Goal: Complete application form

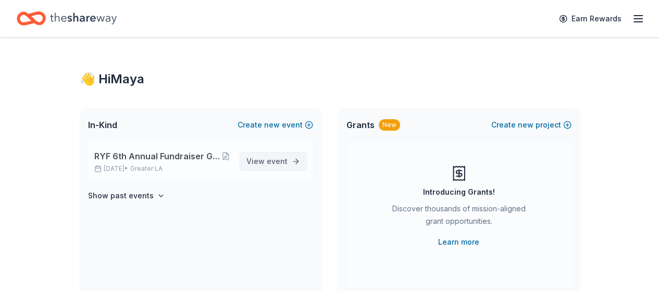
click at [273, 159] on span "event" at bounding box center [277, 161] width 21 height 9
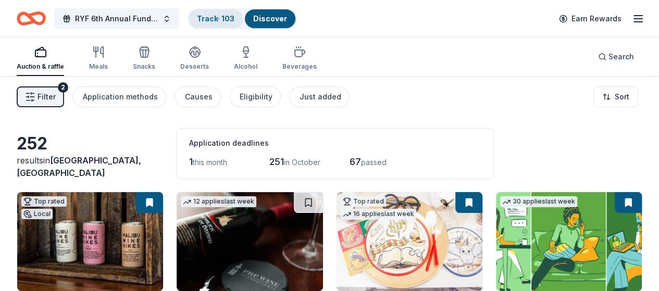
click at [217, 21] on link "Track · 103" at bounding box center [216, 18] width 38 height 9
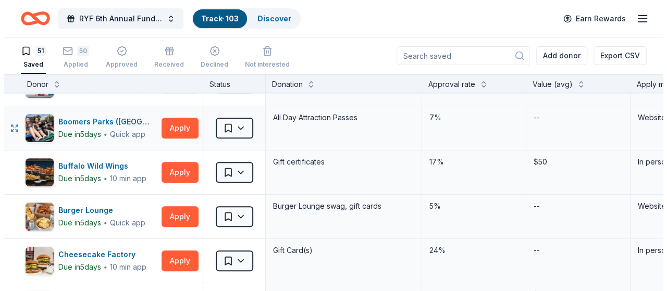
scroll to position [156, 0]
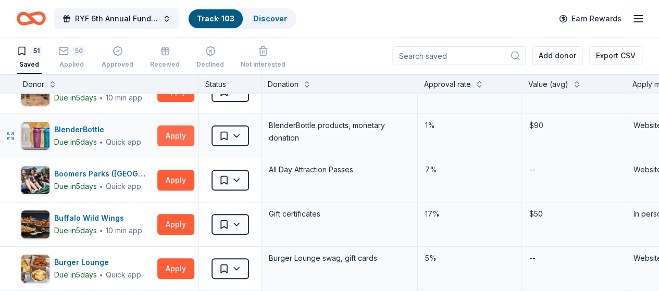
click at [176, 139] on button "Apply" at bounding box center [175, 136] width 37 height 21
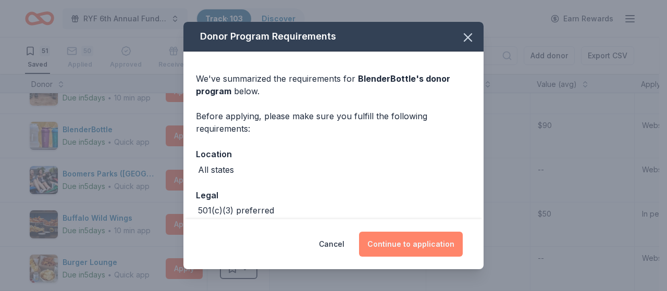
click at [417, 245] on button "Continue to application" at bounding box center [411, 244] width 104 height 25
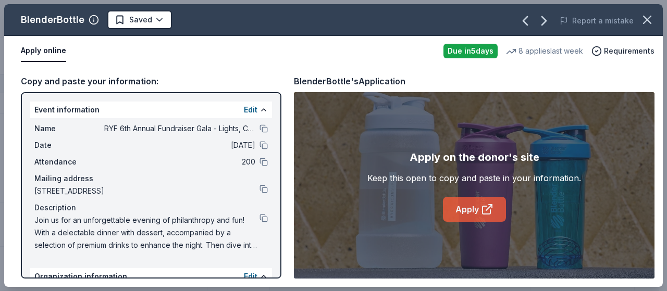
click at [462, 205] on link "Apply" at bounding box center [474, 209] width 63 height 25
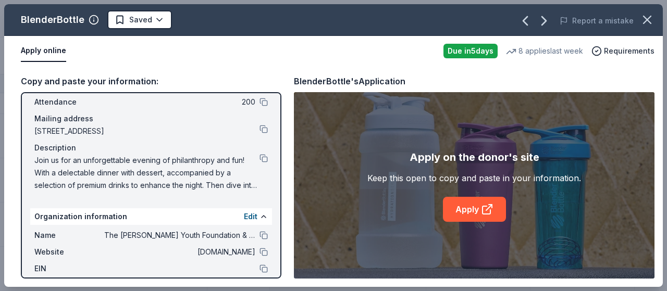
scroll to position [0, 0]
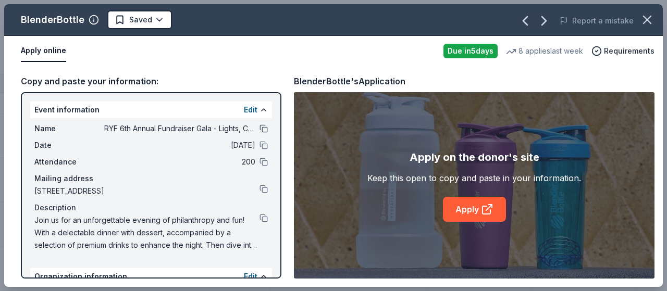
click at [259, 127] on button at bounding box center [263, 129] width 8 height 8
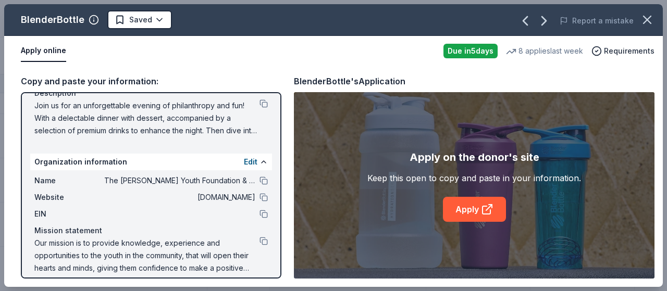
scroll to position [124, 0]
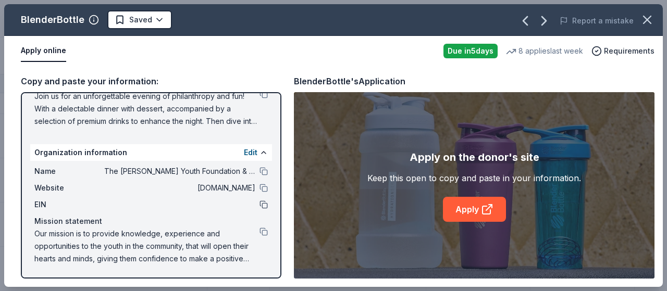
click at [259, 206] on button at bounding box center [263, 205] width 8 height 8
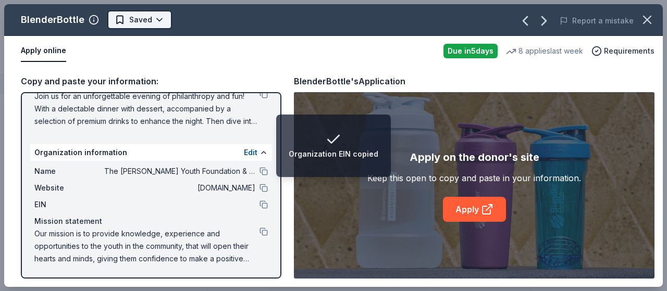
click at [151, 20] on html "Organization EIN copied RYF 6th Annual Fundraiser Gala - Lights, Camera, Auctio…" at bounding box center [333, 145] width 667 height 291
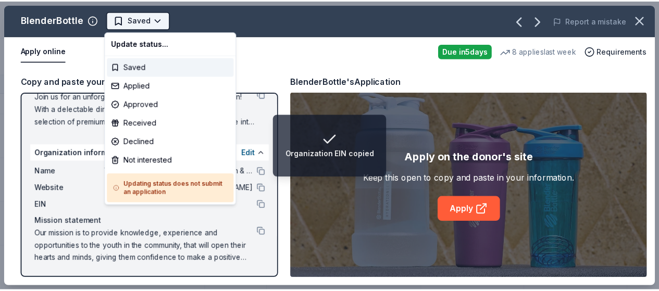
scroll to position [0, 0]
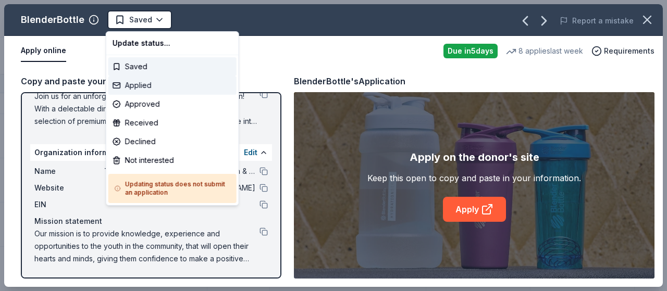
click at [159, 85] on div "Applied" at bounding box center [172, 85] width 128 height 19
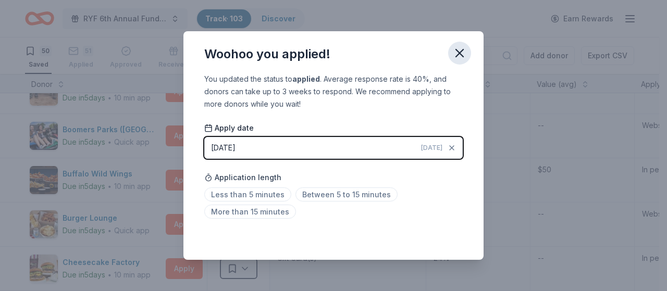
click at [460, 54] on icon "button" at bounding box center [459, 53] width 7 height 7
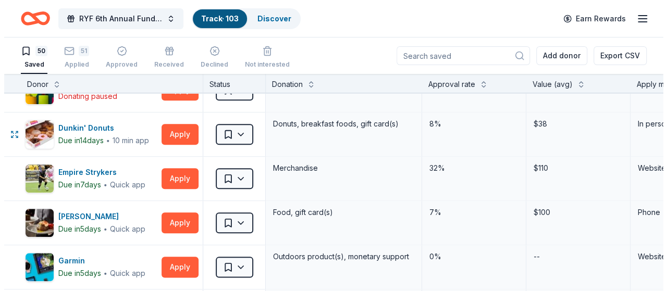
scroll to position [573, 0]
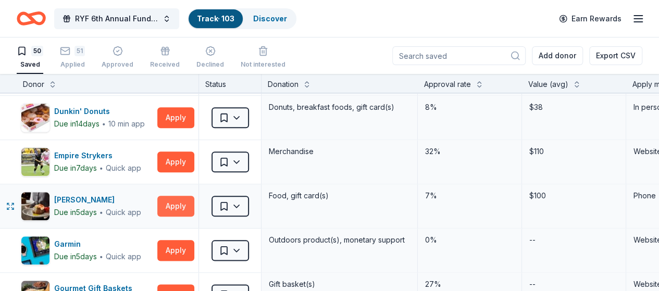
click at [186, 206] on button "Apply" at bounding box center [175, 206] width 37 height 21
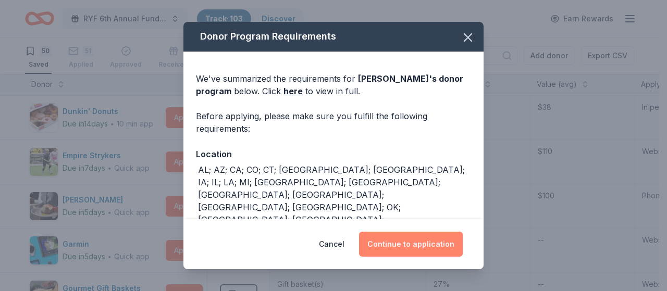
click at [390, 242] on button "Continue to application" at bounding box center [411, 244] width 104 height 25
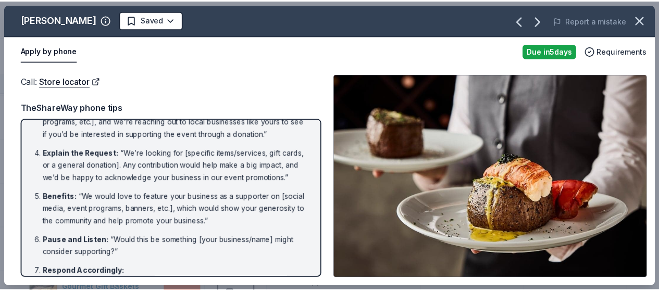
scroll to position [0, 0]
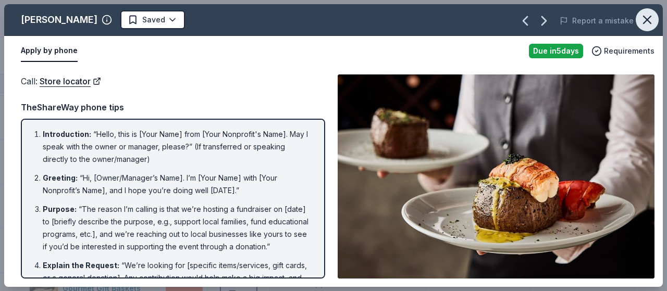
click at [647, 20] on icon "button" at bounding box center [647, 20] width 15 height 15
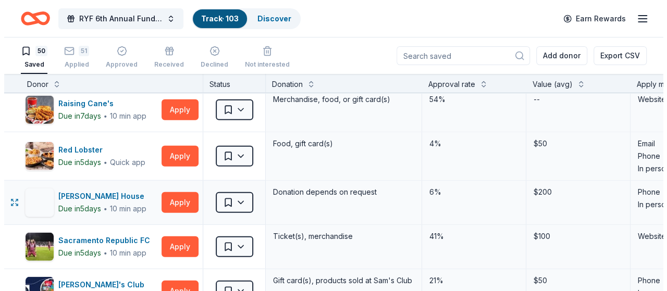
scroll to position [1563, 0]
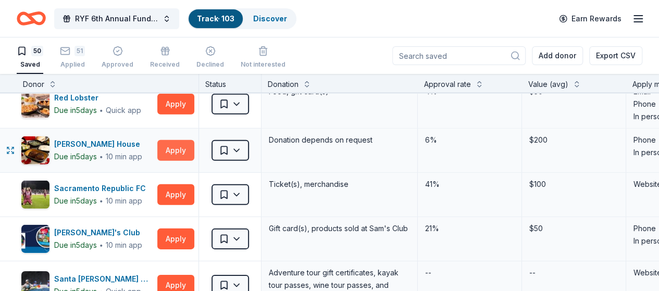
click at [178, 141] on button "Apply" at bounding box center [175, 150] width 37 height 21
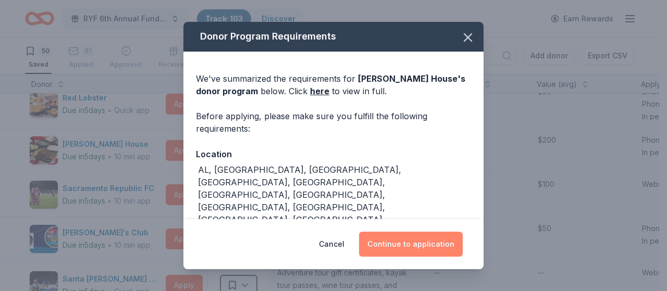
click at [390, 246] on button "Continue to application" at bounding box center [411, 244] width 104 height 25
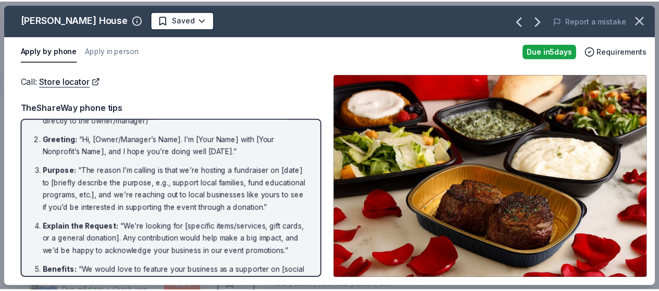
scroll to position [0, 0]
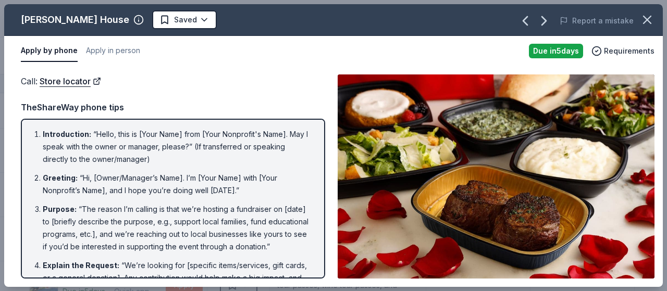
click at [653, 15] on icon "button" at bounding box center [647, 20] width 15 height 15
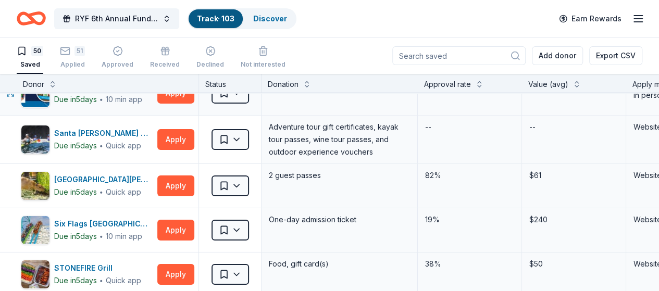
scroll to position [1720, 0]
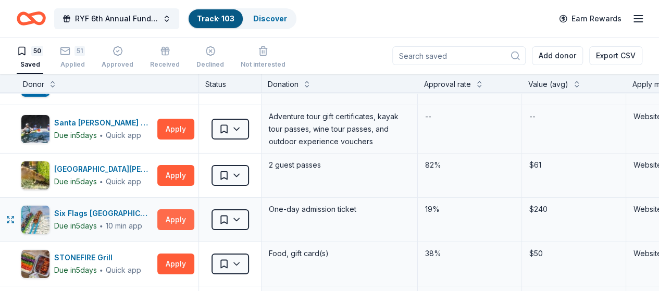
click at [191, 214] on button "Apply" at bounding box center [175, 219] width 37 height 21
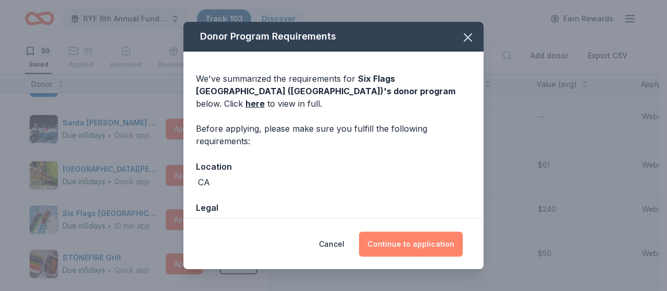
click at [391, 245] on button "Continue to application" at bounding box center [411, 244] width 104 height 25
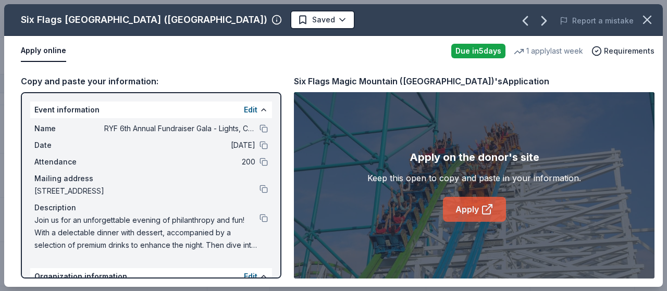
click at [464, 216] on link "Apply" at bounding box center [474, 209] width 63 height 25
click at [470, 215] on link "Apply" at bounding box center [474, 209] width 63 height 25
click at [651, 23] on icon "button" at bounding box center [647, 19] width 7 height 7
